Goal: Task Accomplishment & Management: Manage account settings

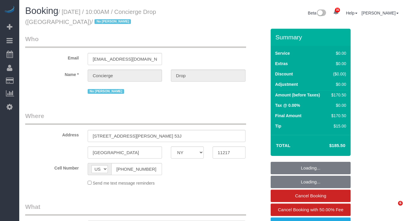
select select "NY"
select select "2"
select select "spot1"
select select "number:89"
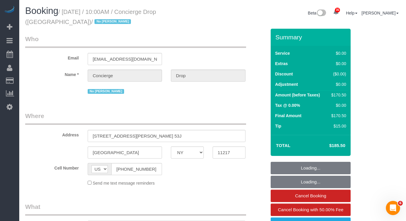
select select "number:90"
select select "number:15"
select select "number:5"
select select "2"
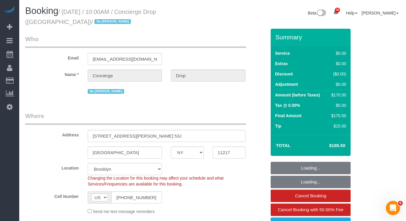
select select "object:1462"
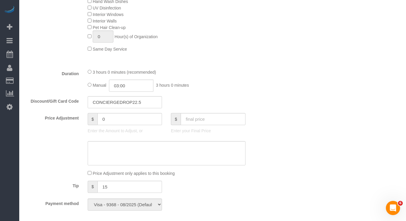
scroll to position [311, 0]
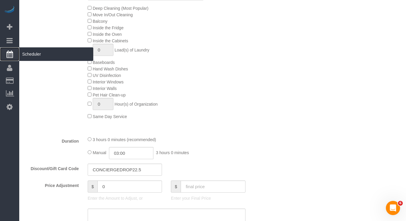
click at [33, 54] on span "Scheduler" at bounding box center [56, 54] width 74 height 14
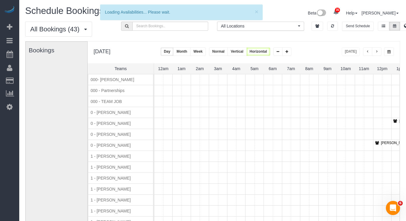
scroll to position [0, 110]
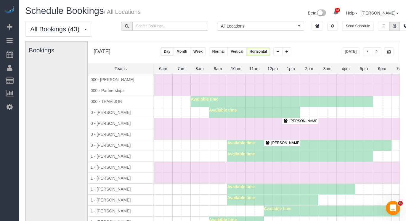
click at [376, 55] on button "button" at bounding box center [376, 51] width 9 height 9
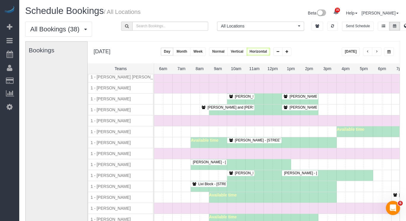
scroll to position [185, 110]
